Goal: Transaction & Acquisition: Purchase product/service

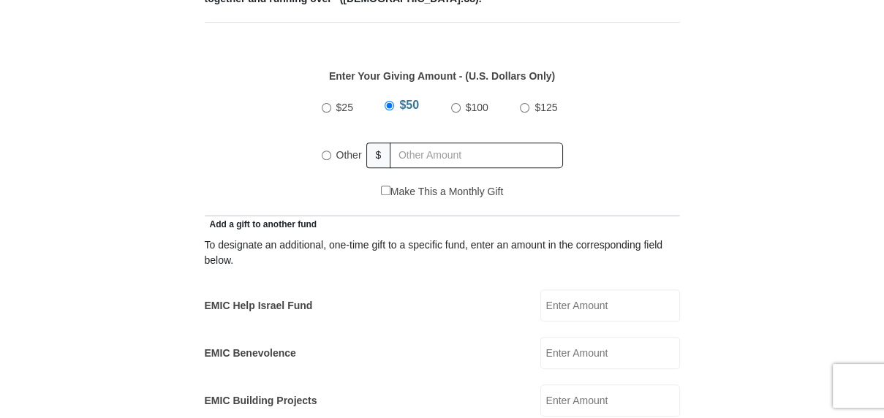
scroll to position [658, 0]
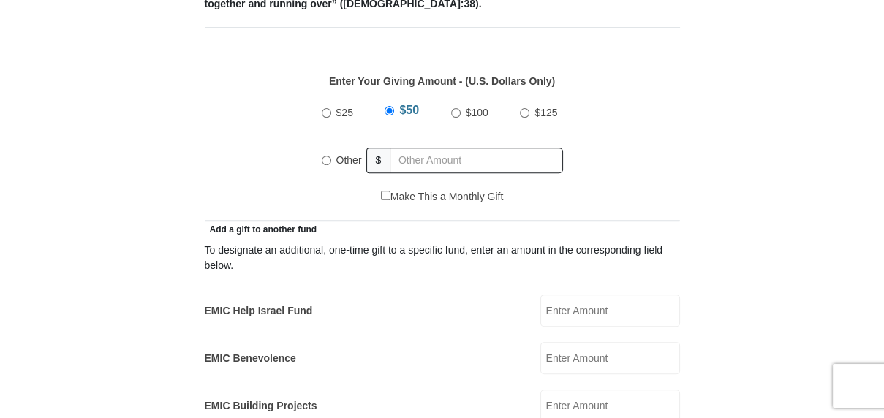
click at [323, 156] on input "Other" at bounding box center [327, 161] width 10 height 10
radio input "true"
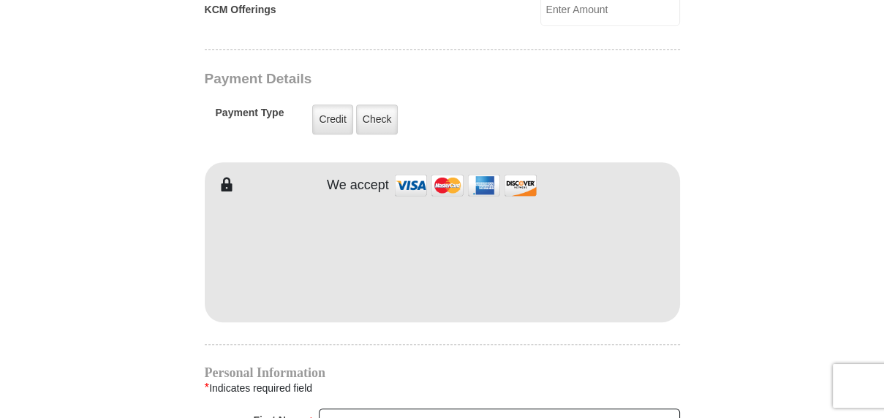
scroll to position [1170, 0]
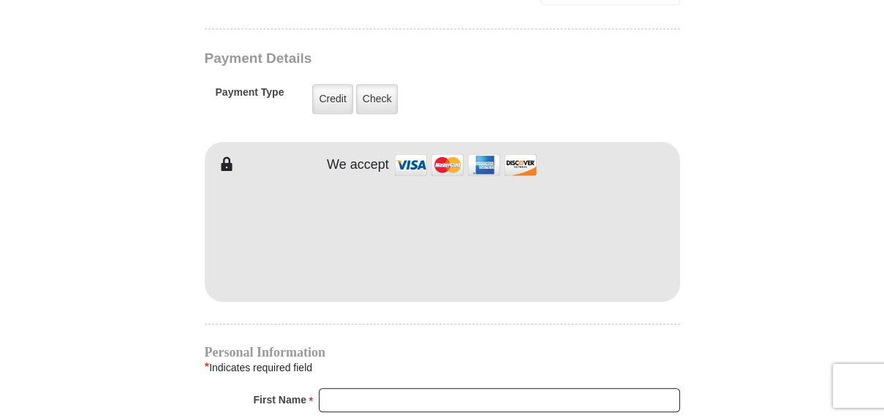
type input "250"
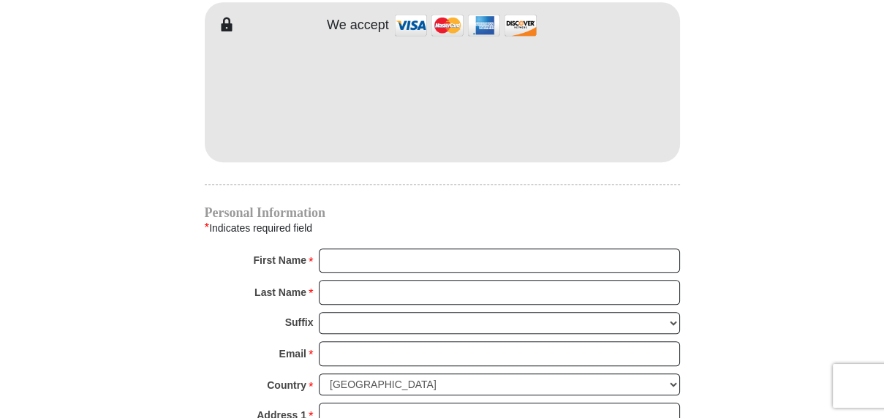
scroll to position [1317, 0]
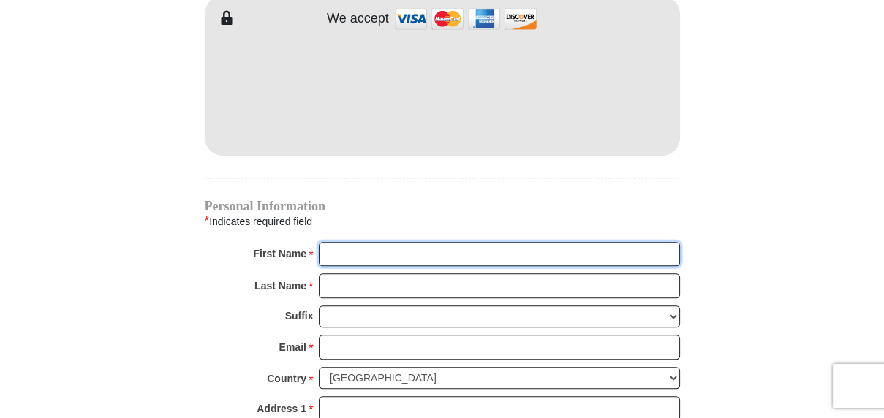
click at [348, 242] on input "First Name *" at bounding box center [499, 254] width 361 height 25
type input "[PERSON_NAME]"
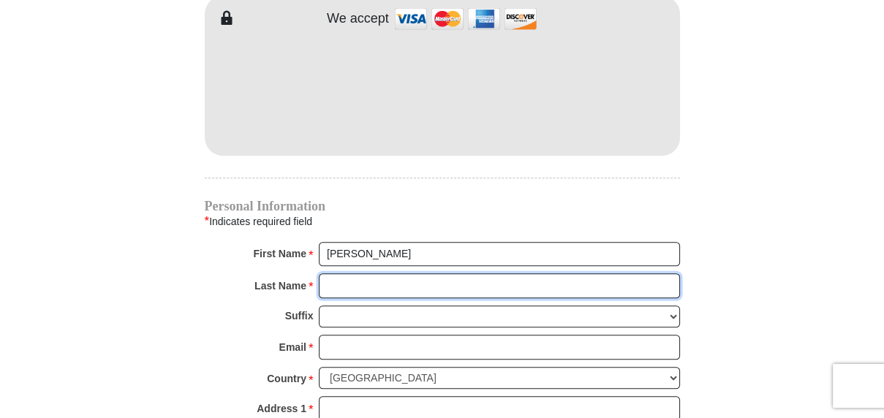
click at [373, 274] on input "Last Name *" at bounding box center [499, 286] width 361 height 25
type input "capodici"
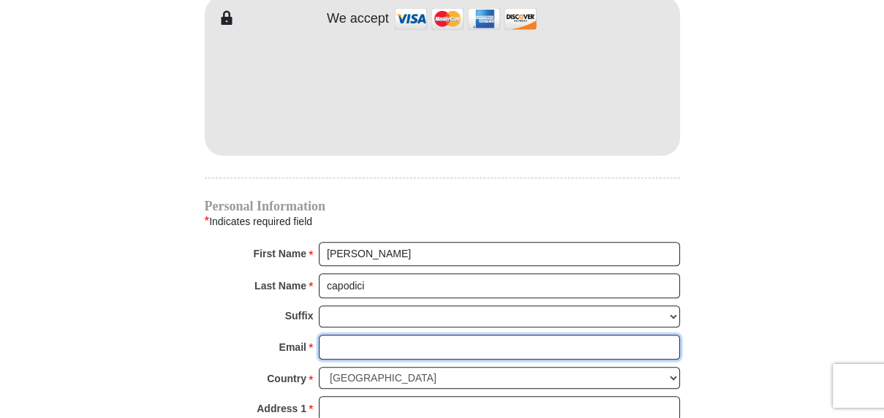
click at [344, 335] on input "Email *" at bounding box center [499, 347] width 361 height 25
type input "[EMAIL_ADDRESS][DOMAIN_NAME]"
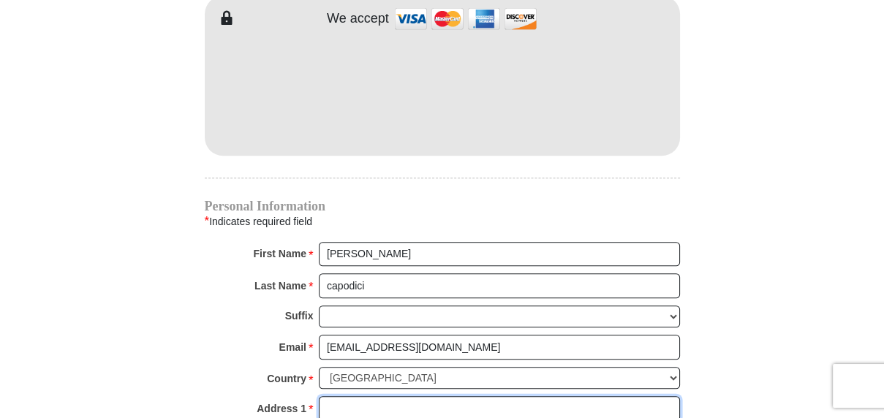
type input "[STREET_ADDRESS]"
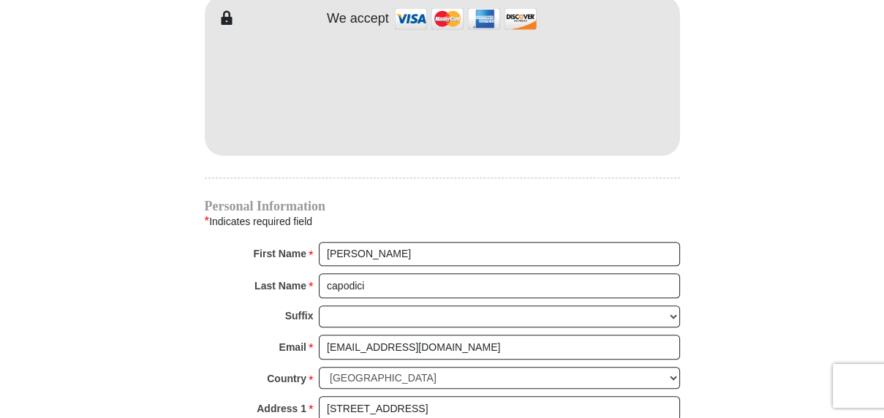
type input "g, 136"
type input "saginaw"
select select "[GEOGRAPHIC_DATA]"
type input "76179"
type input "4849082625"
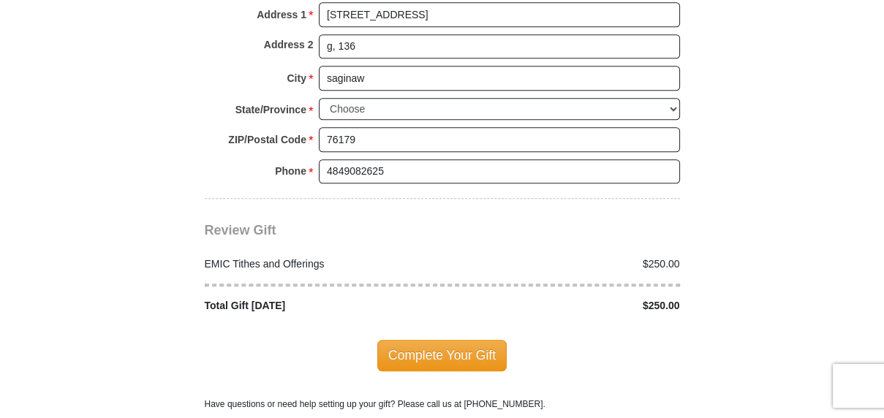
scroll to position [1756, 0]
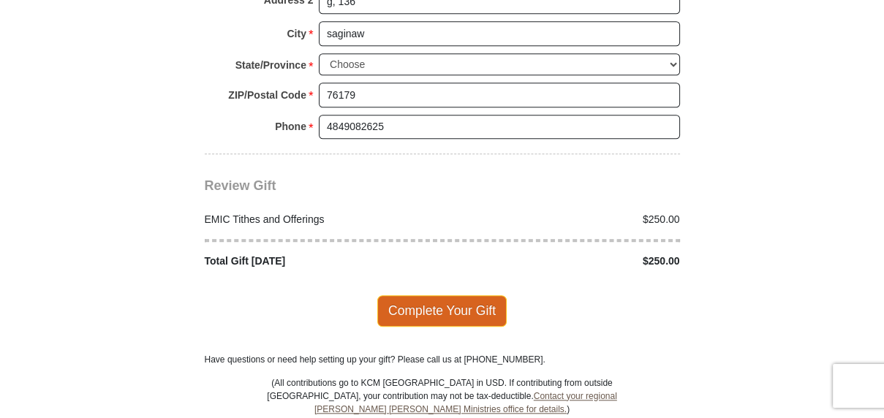
click at [424, 296] on span "Complete Your Gift" at bounding box center [441, 311] width 129 height 31
